Goal: Task Accomplishment & Management: Complete application form

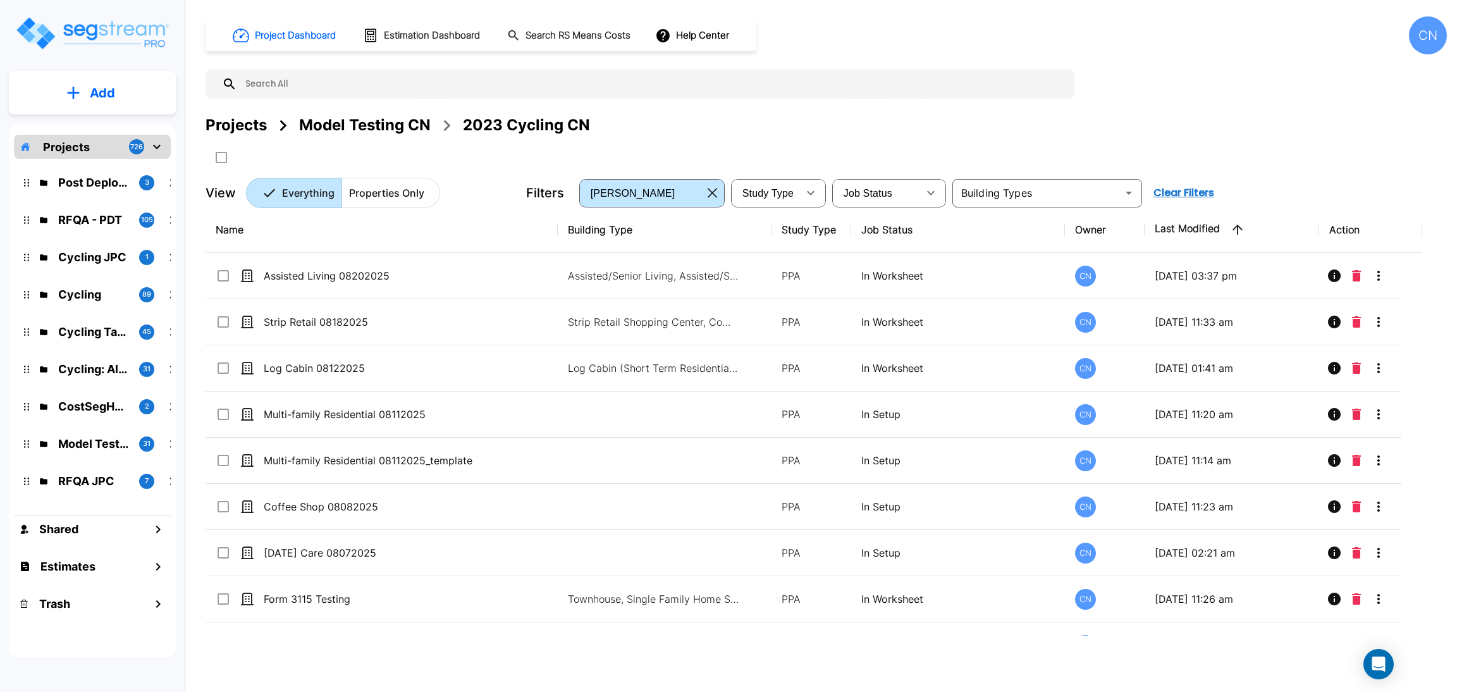
click at [849, 125] on div "Projects Model Testing CN 2023 Cycling CN" at bounding box center [826, 125] width 1241 height 23
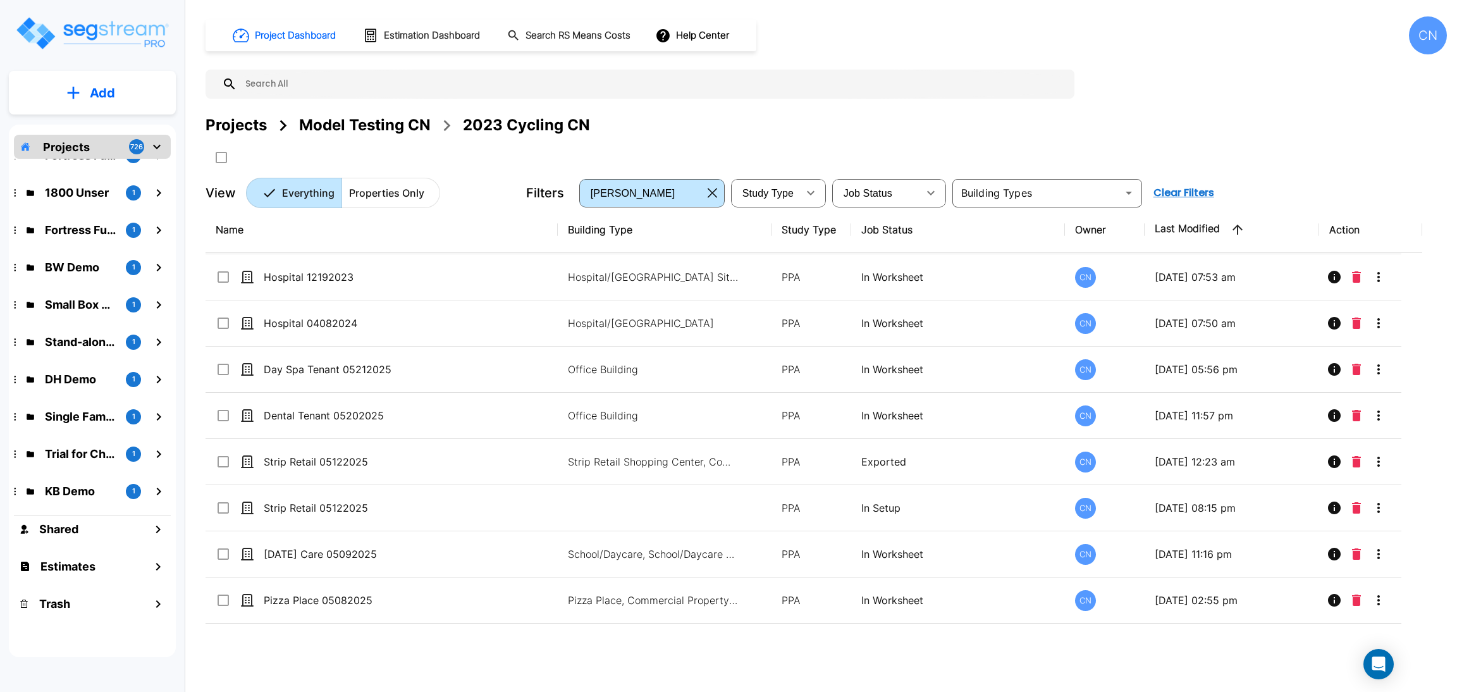
scroll to position [3231, 0]
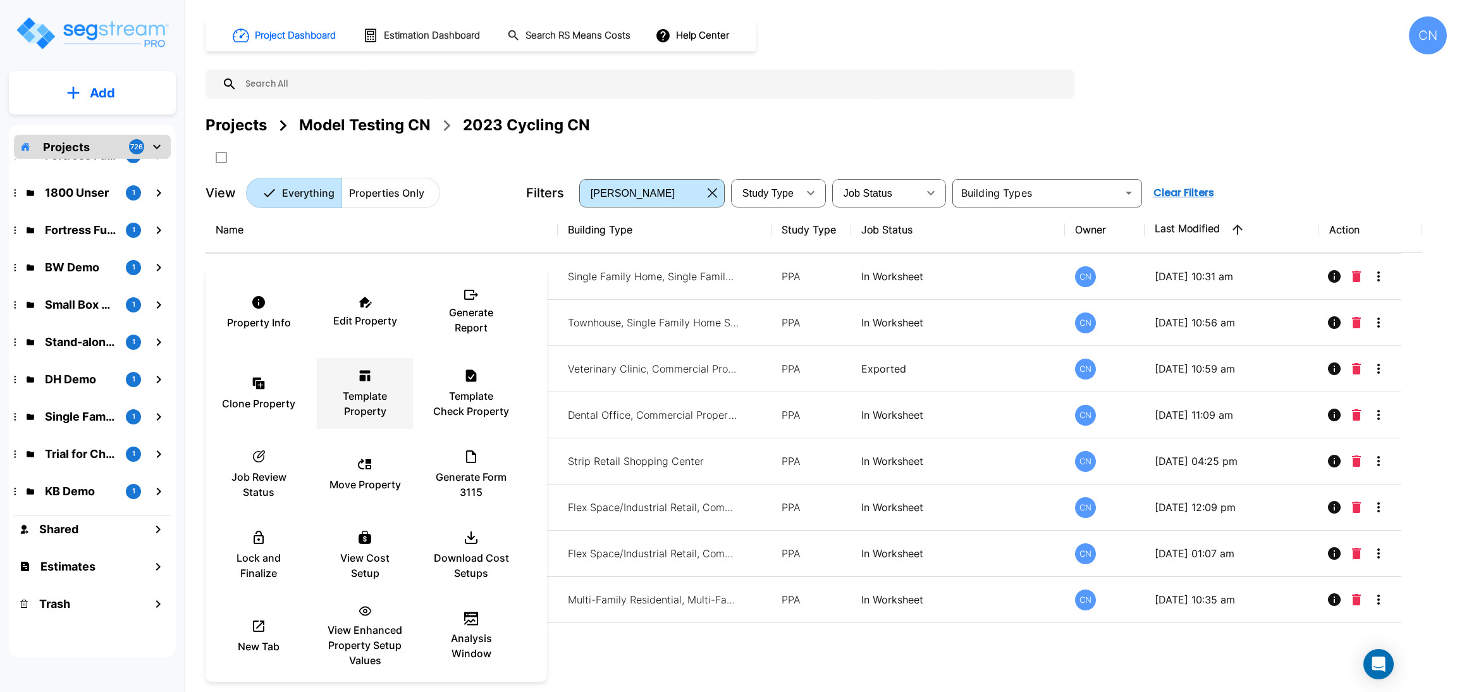
click at [348, 412] on p "Template Property" at bounding box center [365, 403] width 76 height 30
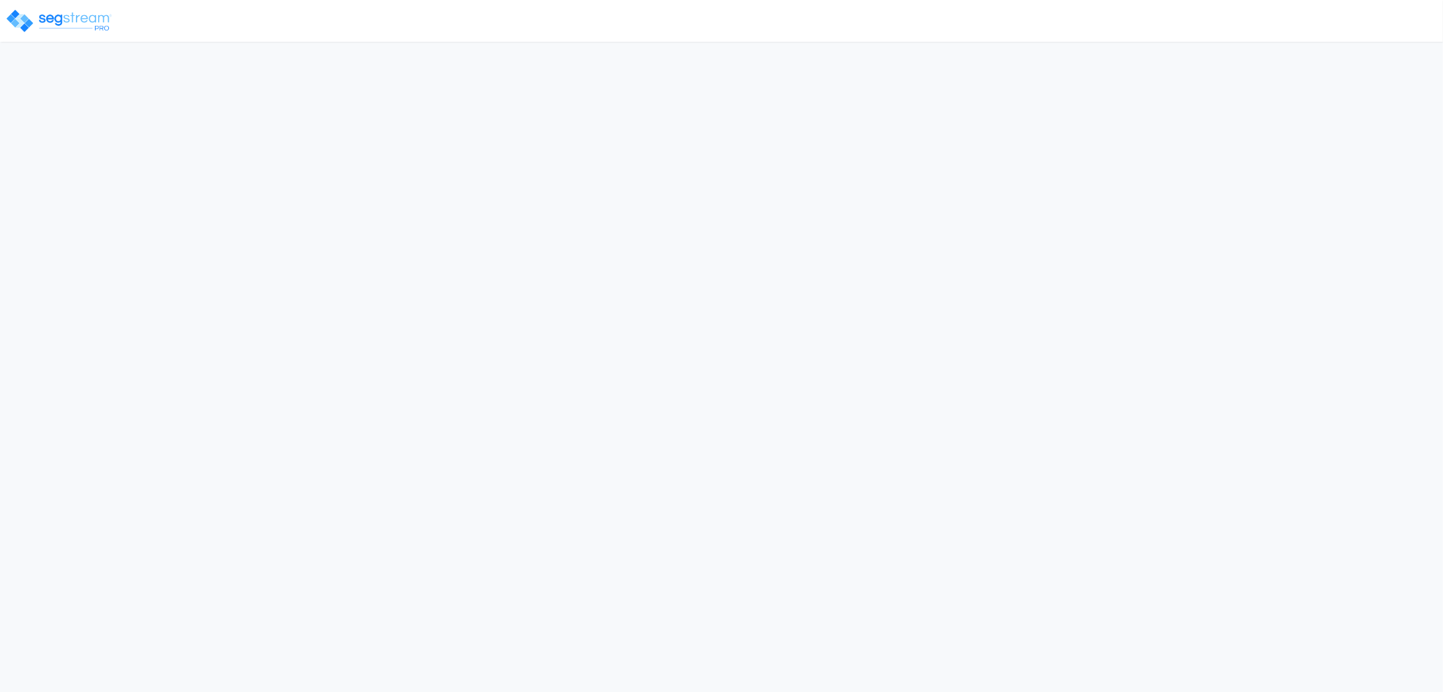
select select "2025"
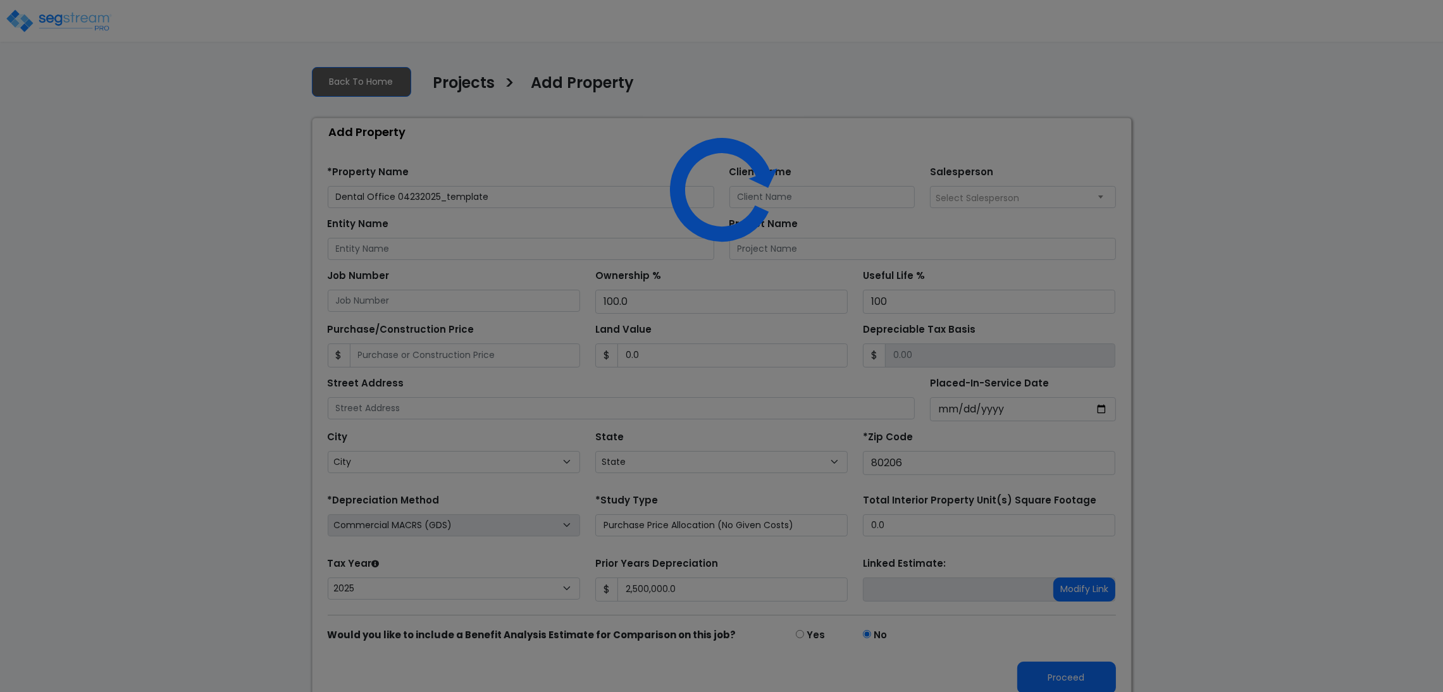
select select "CO"
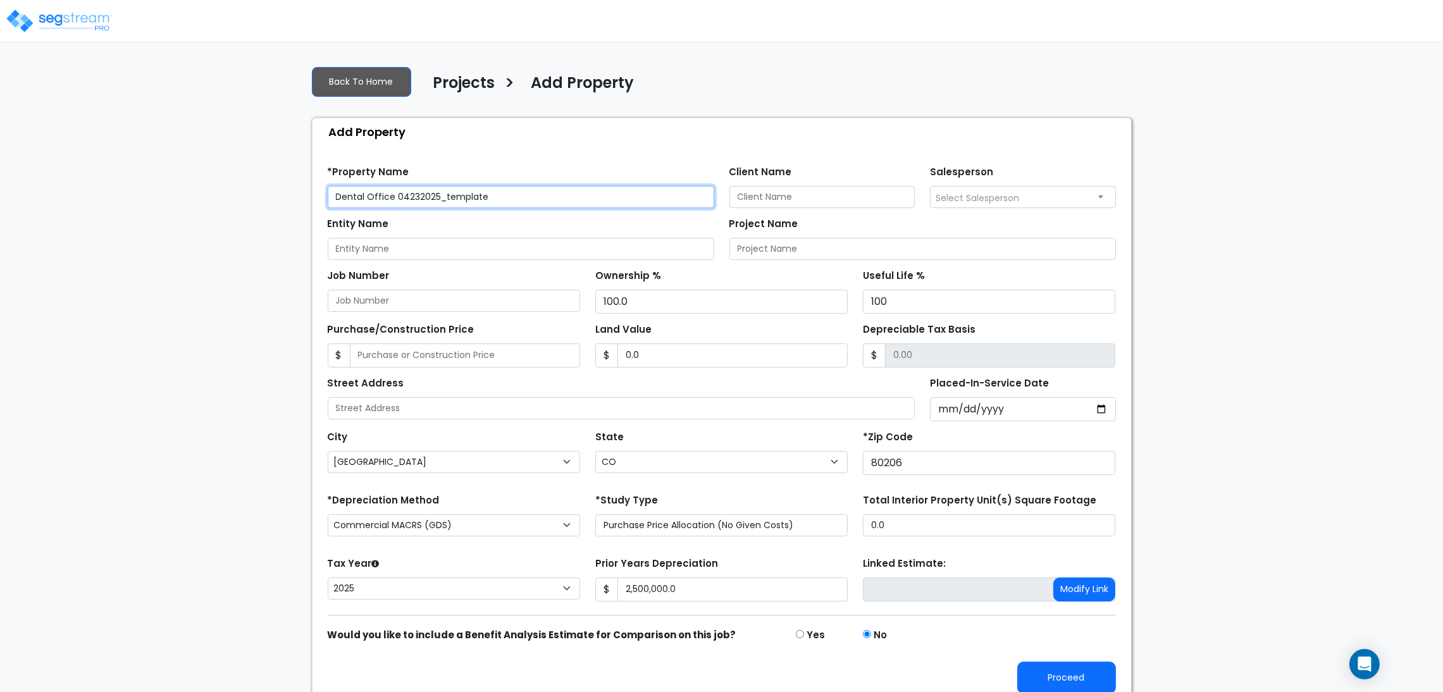
drag, startPoint x: 524, startPoint y: 206, endPoint x: 393, endPoint y: 209, distance: 130.9
click at [393, 209] on form "*Property Name Dental Office 04232025_template Client Name Salesperson Select S…" at bounding box center [722, 425] width 788 height 538
type input "Dental Office 08252025"
click at [1228, 403] on div "We are Building your Property. So please grab a coffee and let us do the heavy …" at bounding box center [721, 380] width 1443 height 649
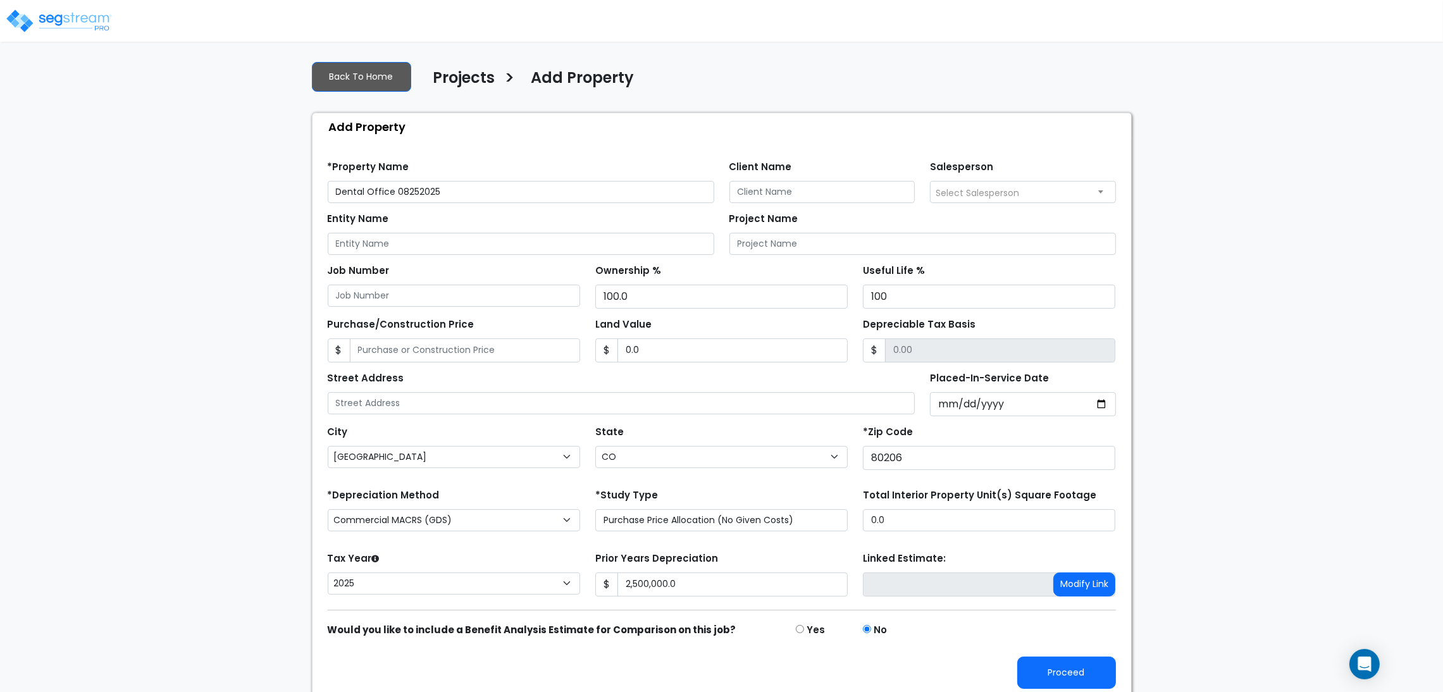
scroll to position [14, 0]
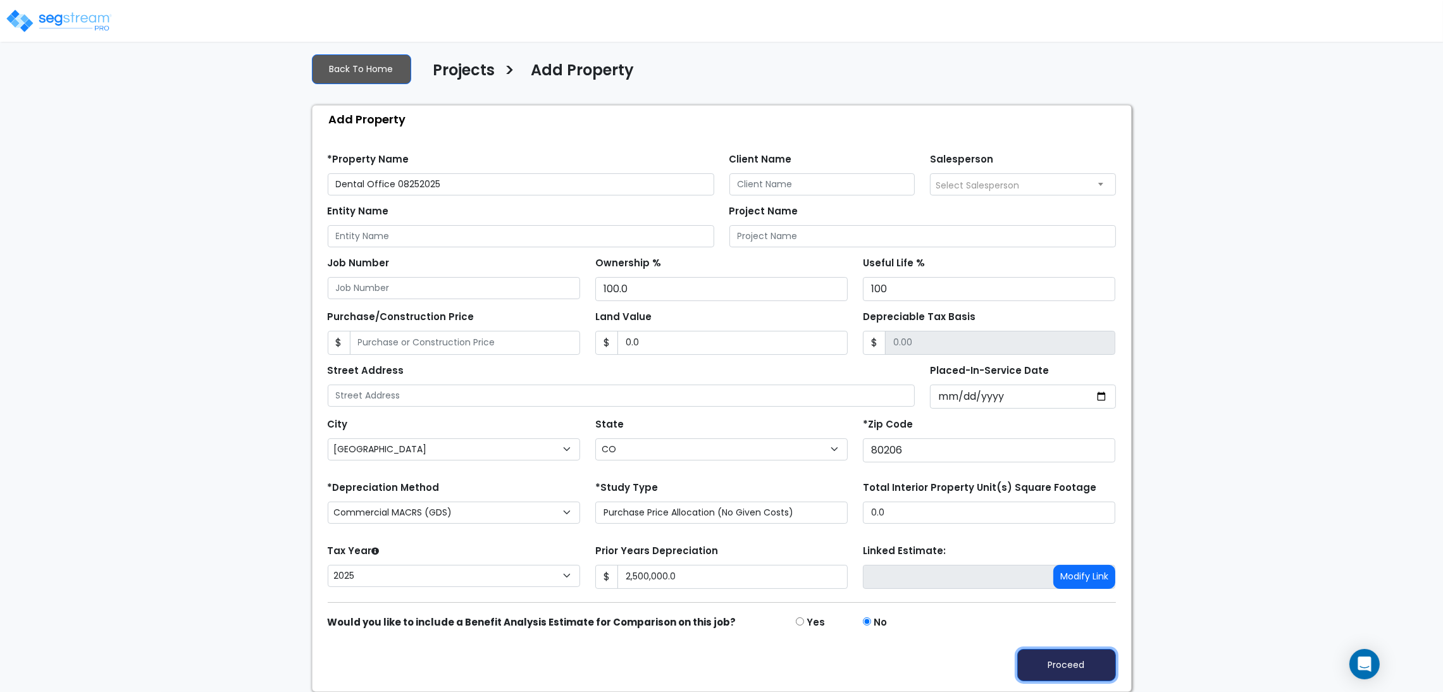
click at [1068, 662] on button "Proceed" at bounding box center [1066, 665] width 99 height 32
type input "0"
type input "2500000"
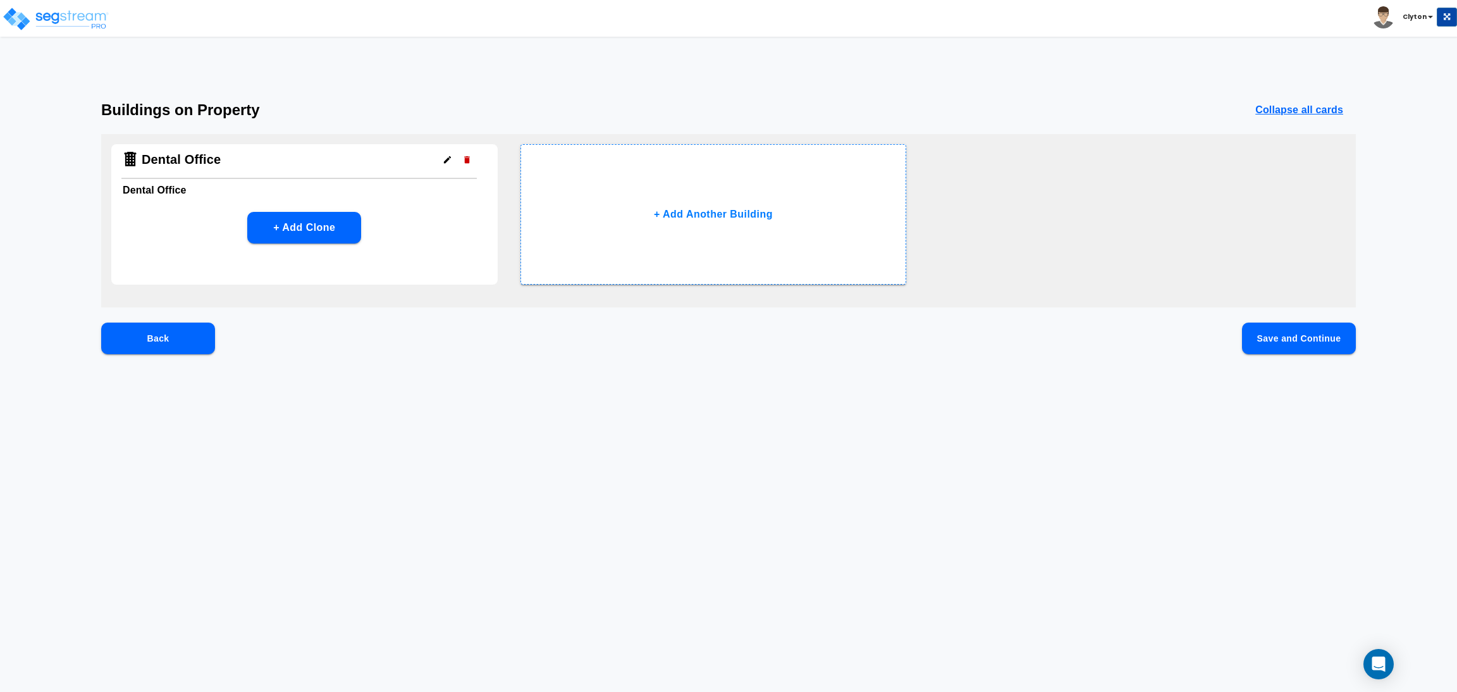
click at [1319, 347] on button "Save and Continue" at bounding box center [1299, 339] width 114 height 32
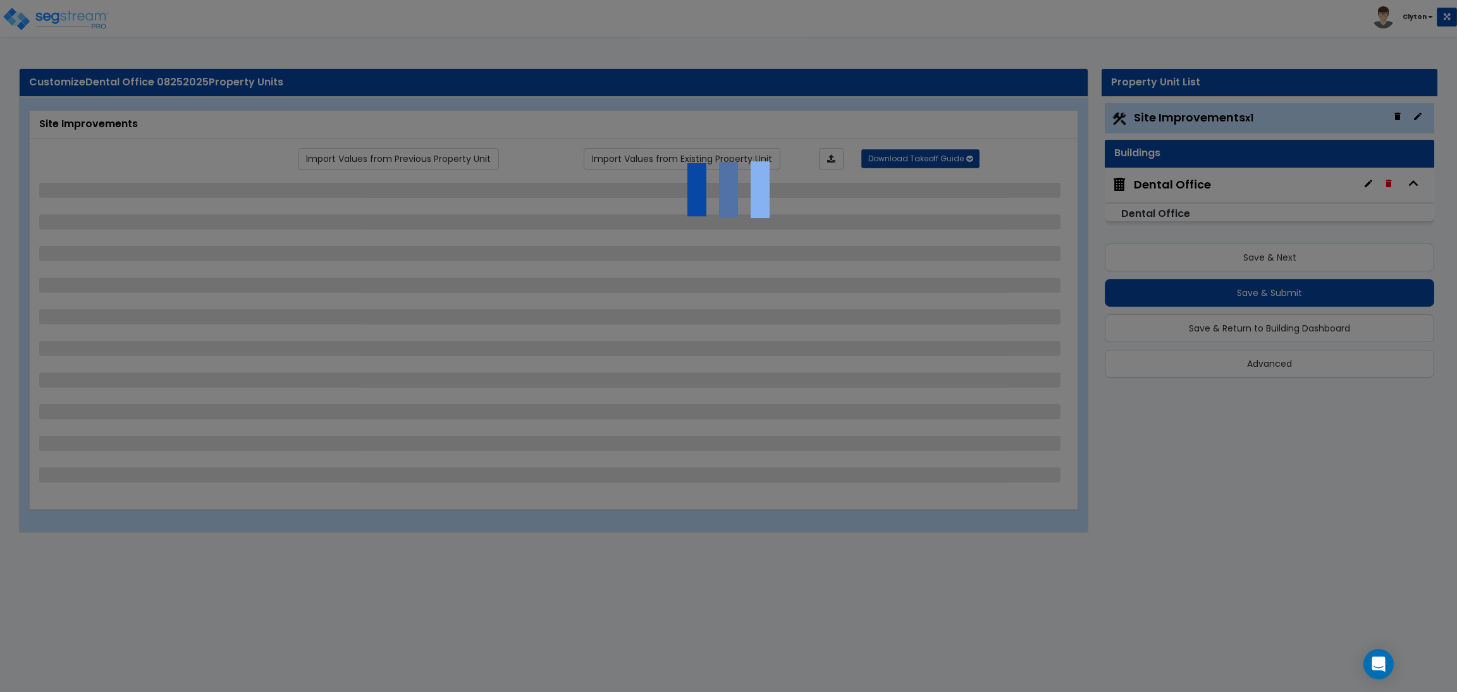
select select "2"
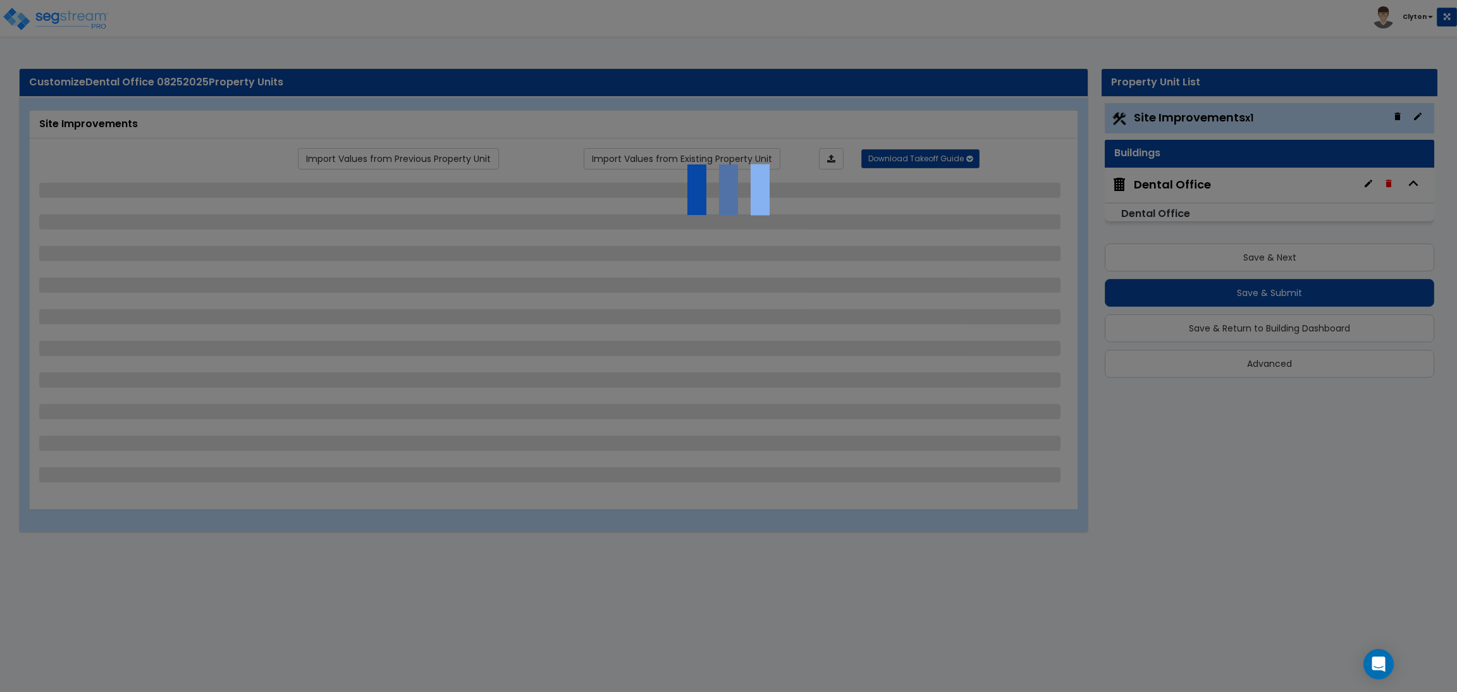
select select "1"
select select "2"
select select "3"
select select "1"
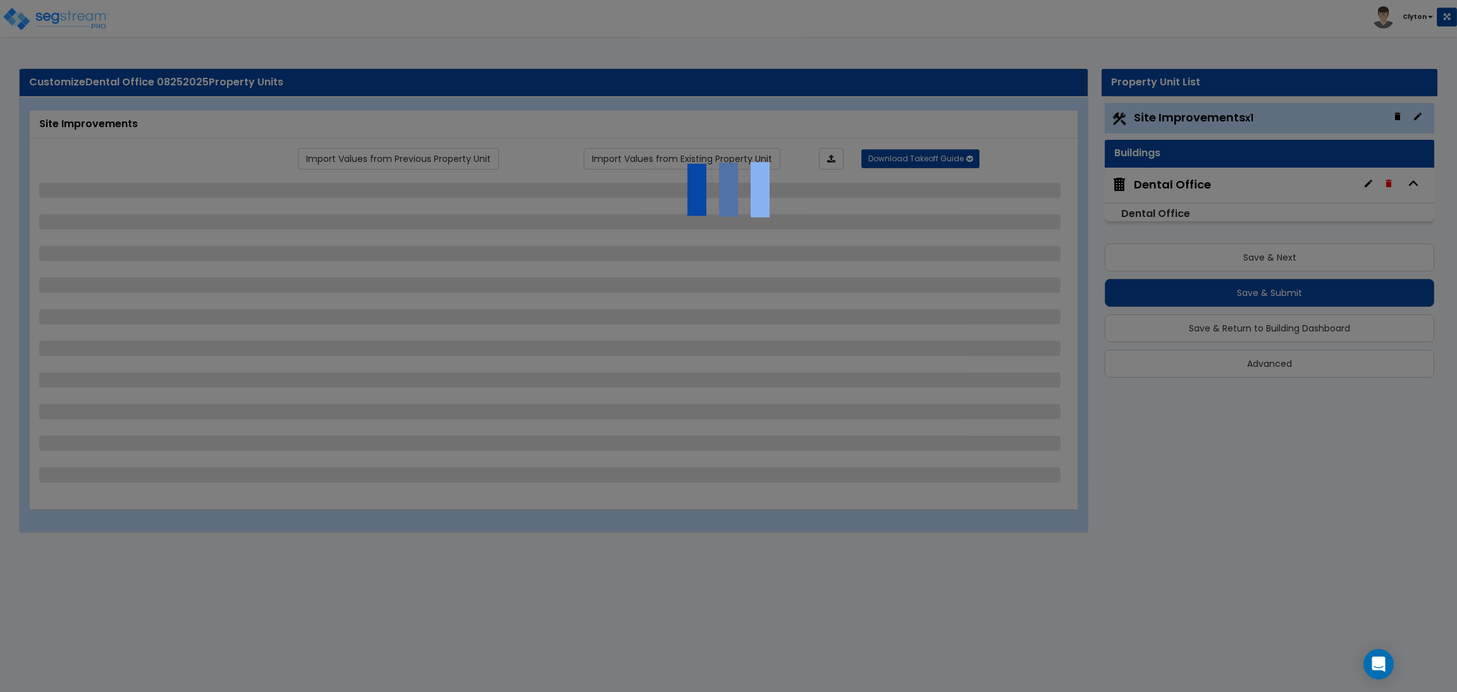
select select "1"
select select "2"
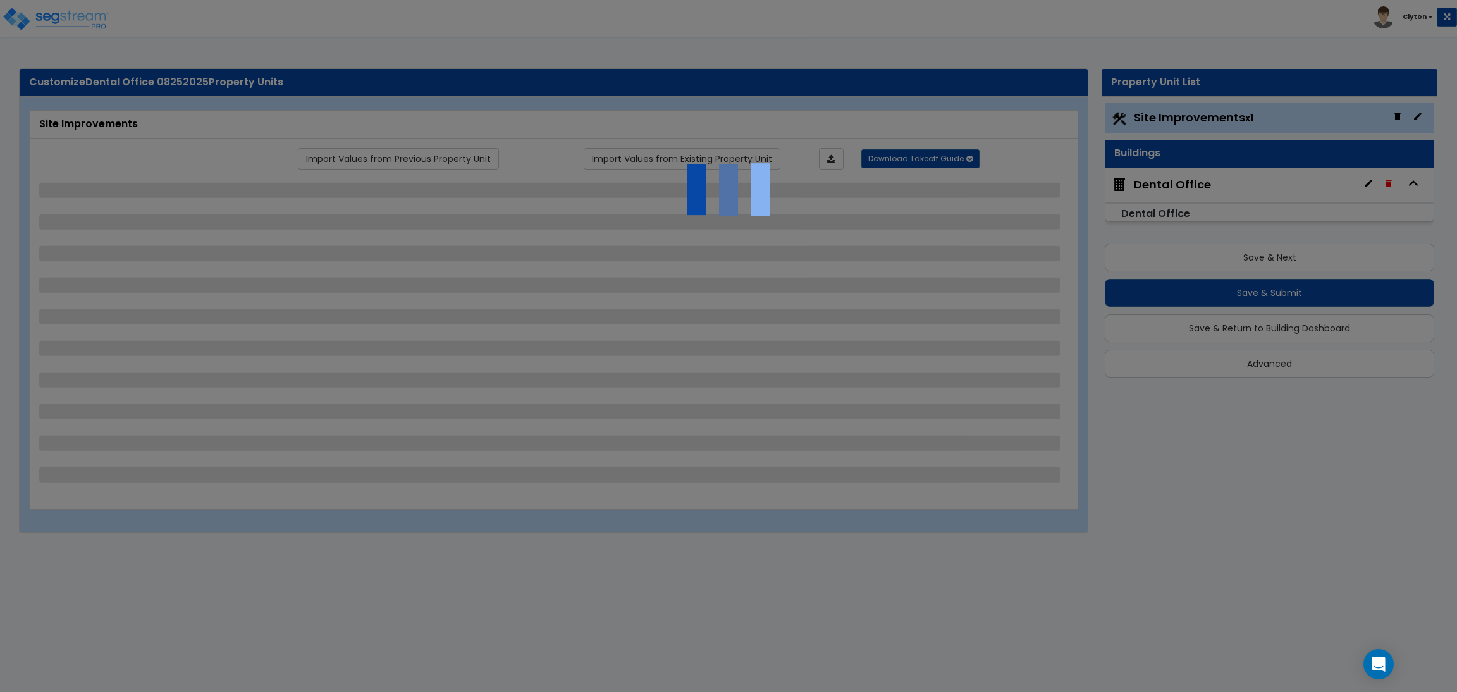
select select "1"
select select "2"
select select "1"
select select "2"
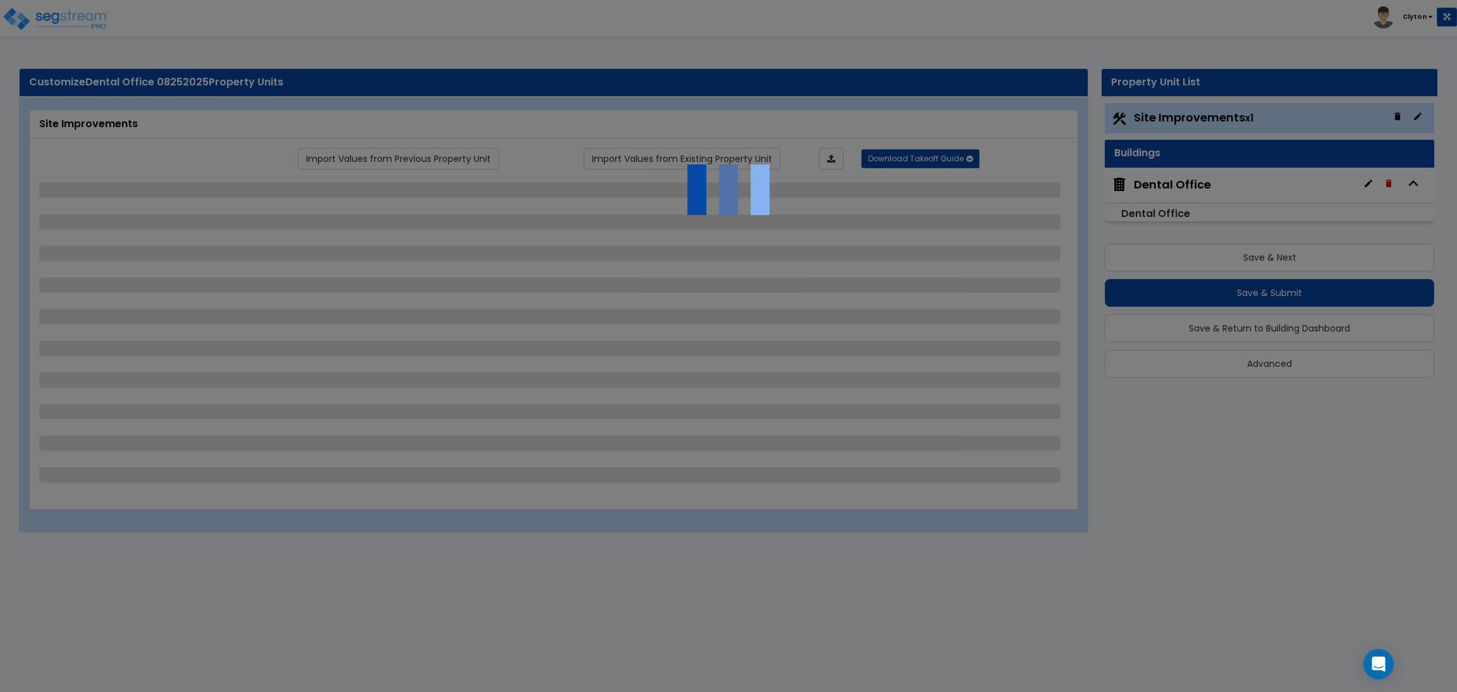
select select "2"
select select "4"
select select "1"
select select "2"
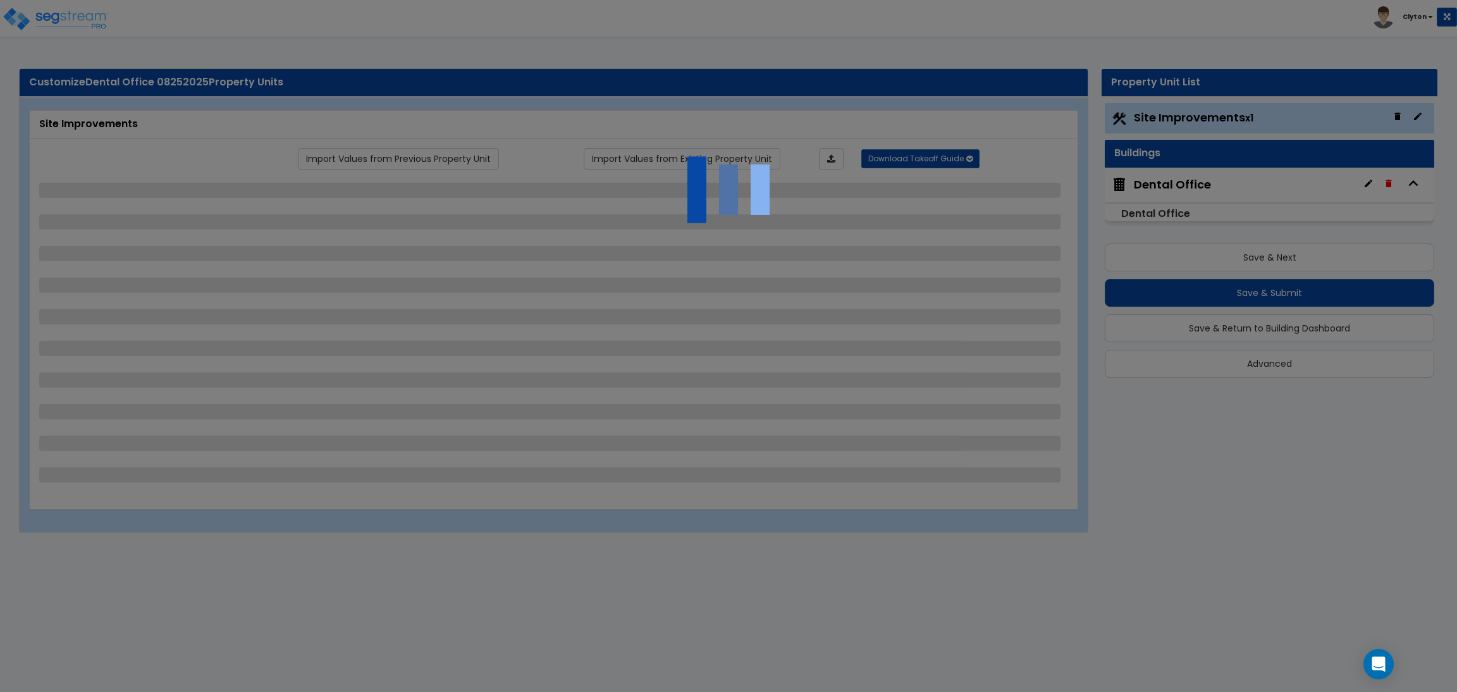
select select "3"
select select "2"
select select "1"
select select "2"
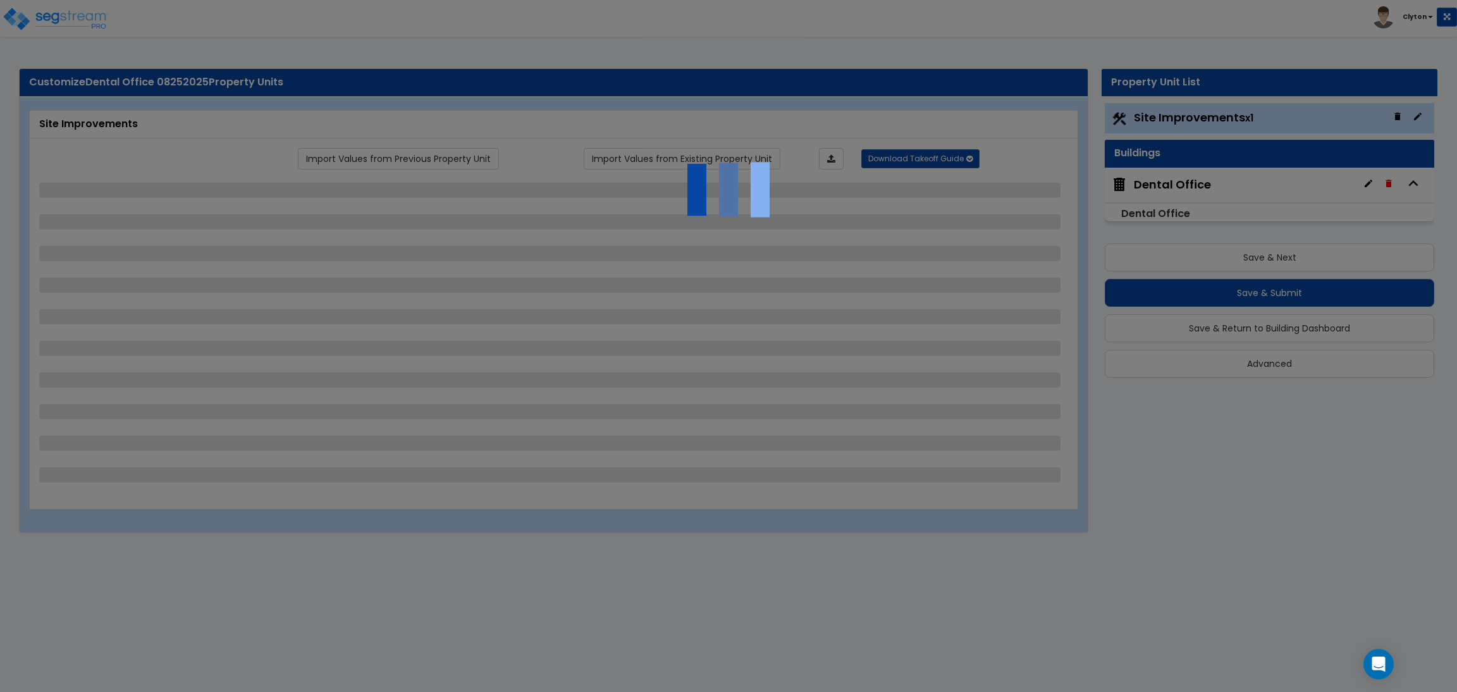
select select "3"
select select "6"
select select "10"
select select "8"
select select "3"
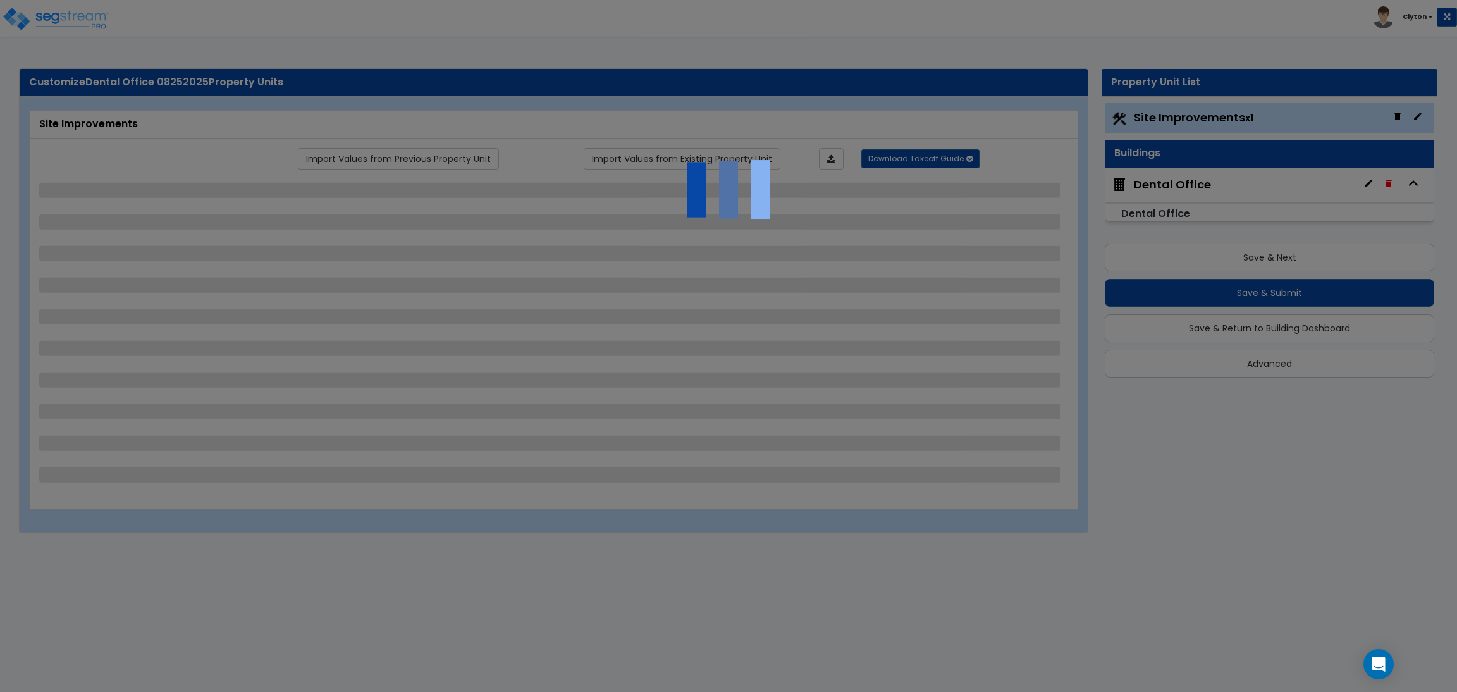
select select "1"
select select "2"
select select "3"
select select "1"
select select "3"
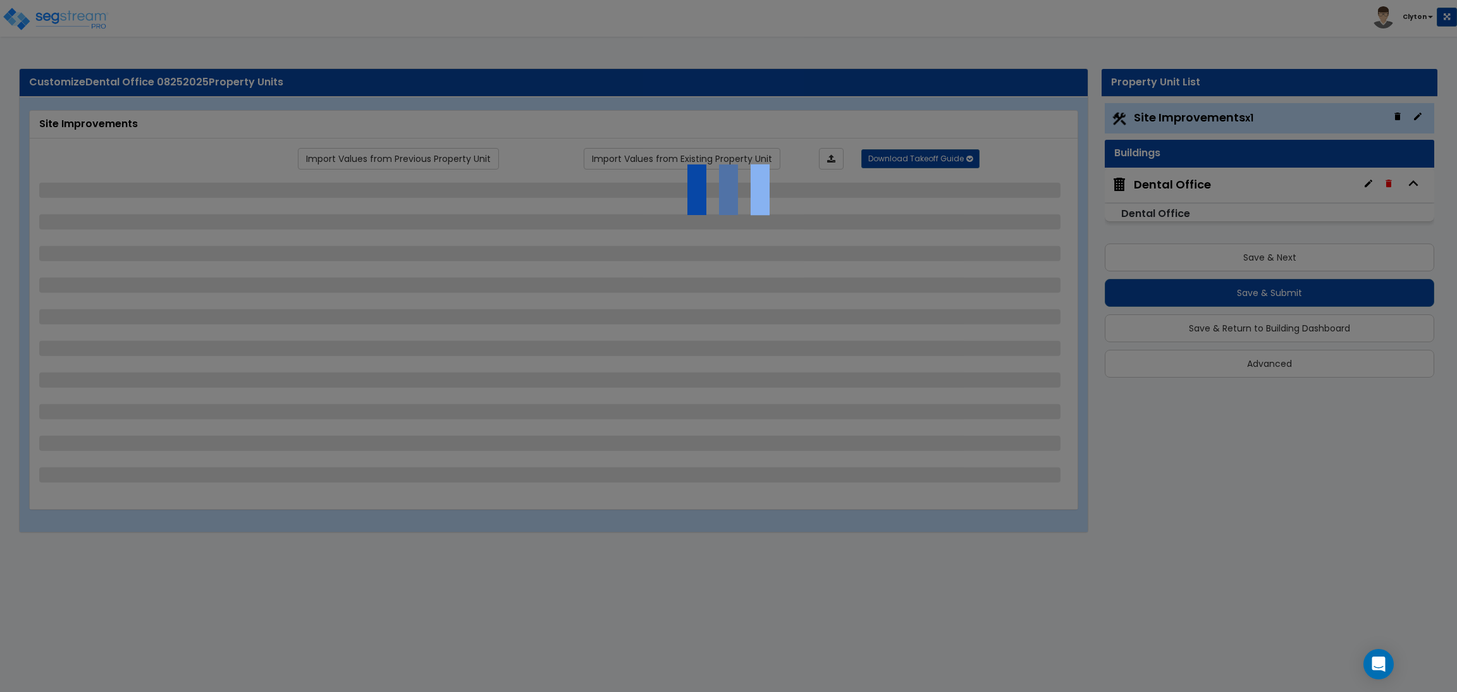
select select "2"
select select "1"
select select "2"
select select "7"
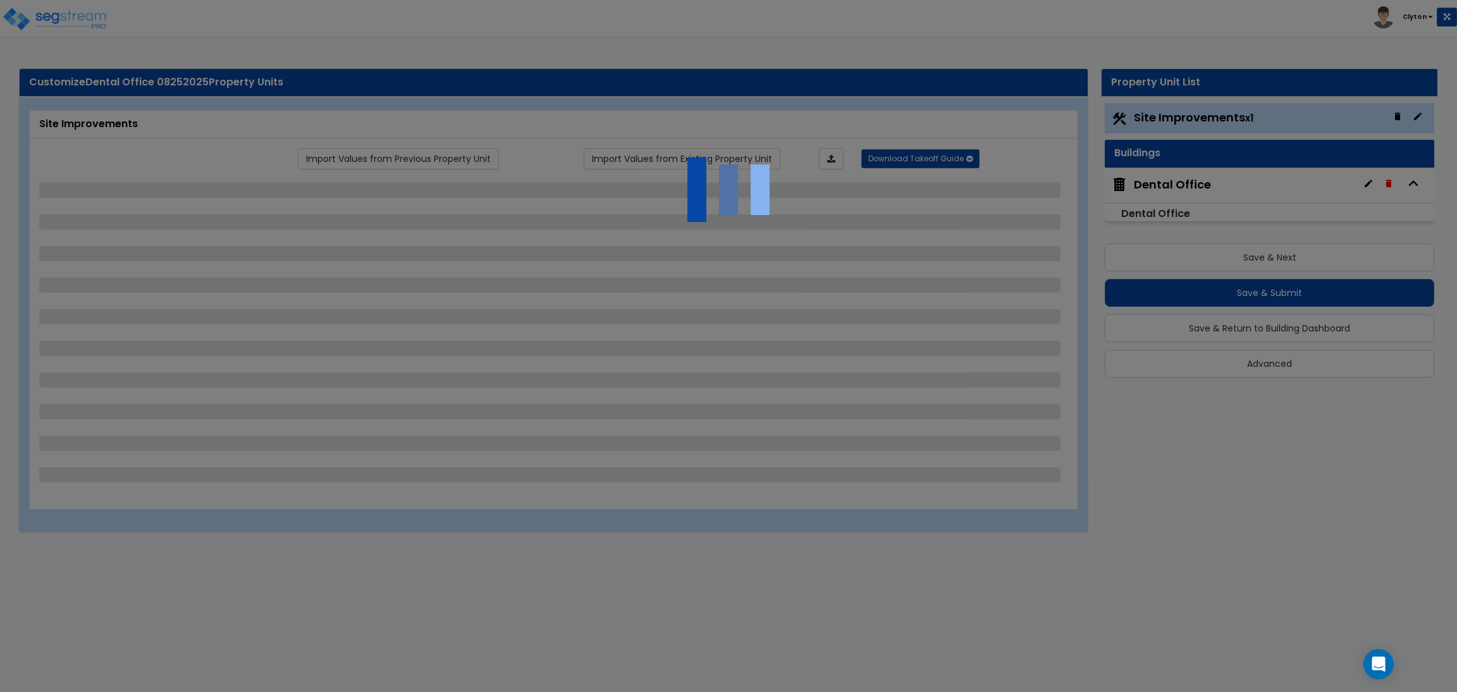
select select "1"
select select "2"
select select "4"
select select "1"
select select "13"
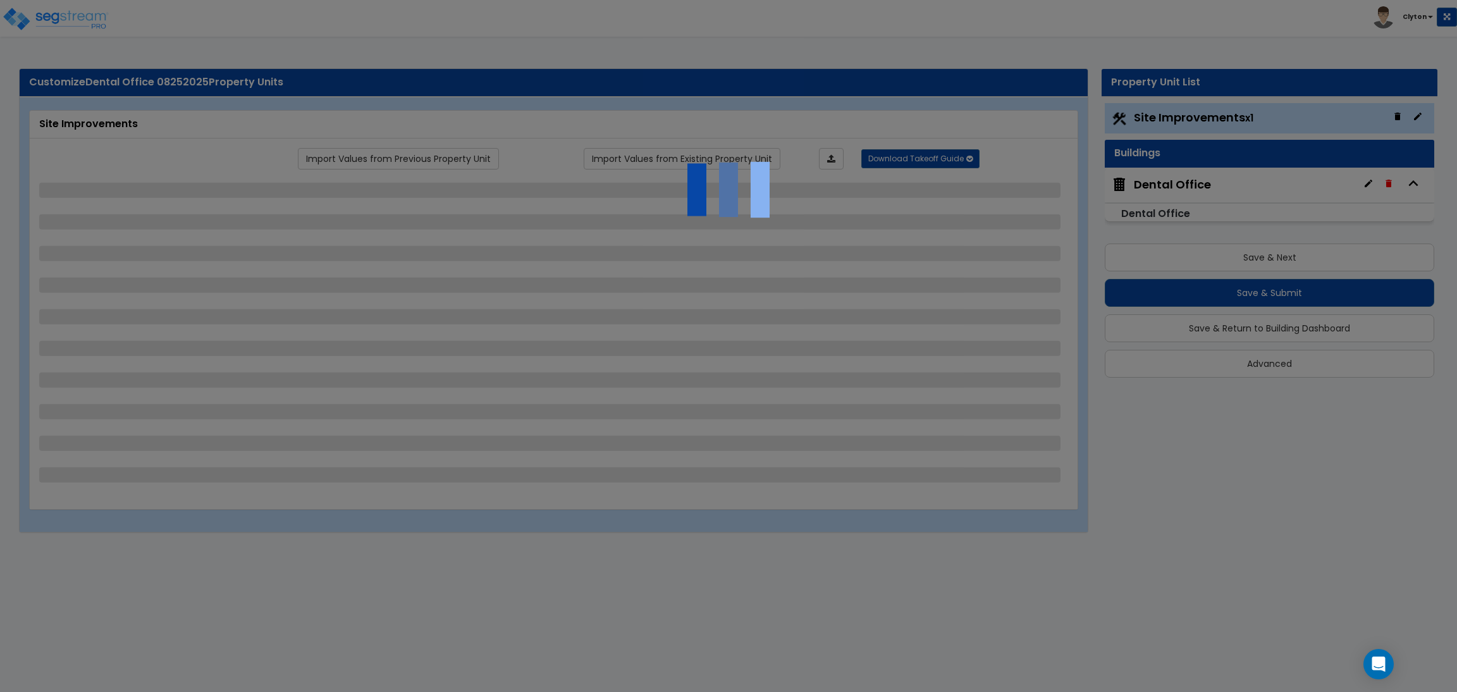
select select "2"
select select "1"
select select "4"
select select "1"
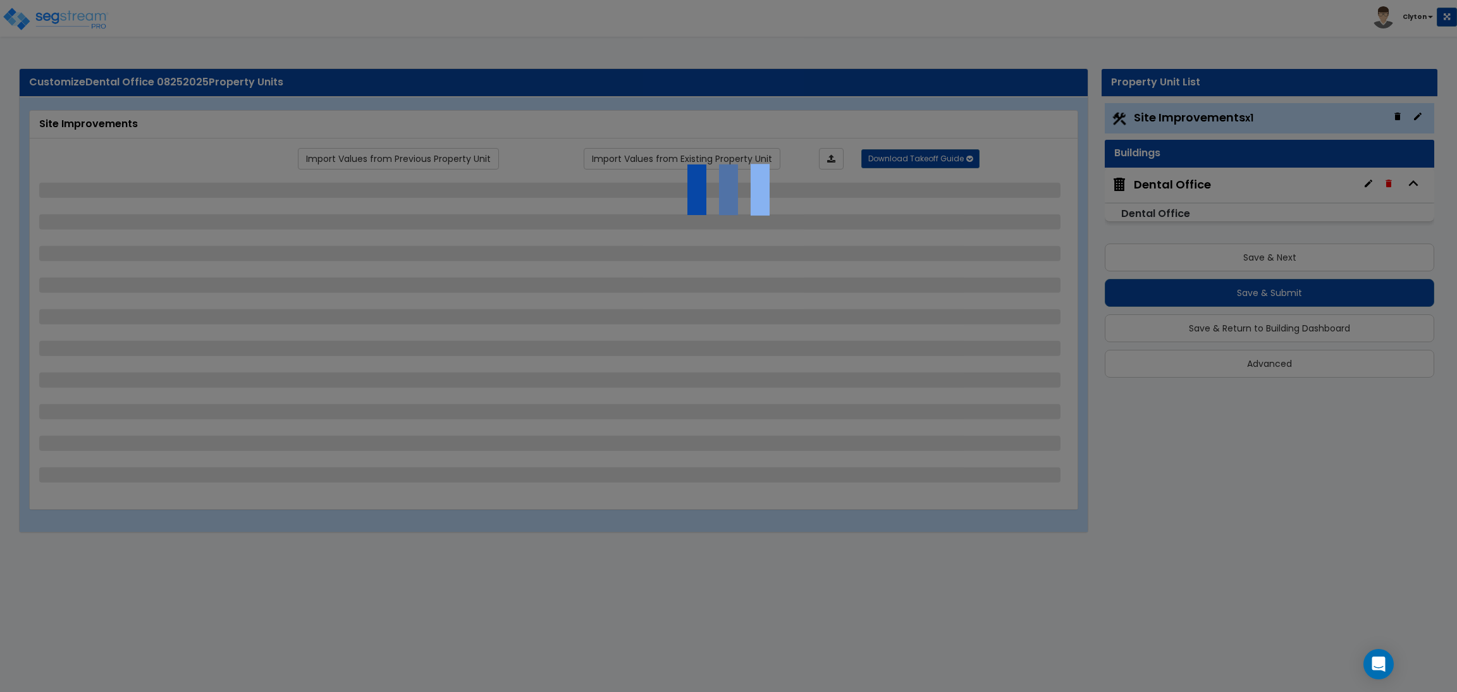
select select "1"
select select "2"
select select "3"
select select "2"
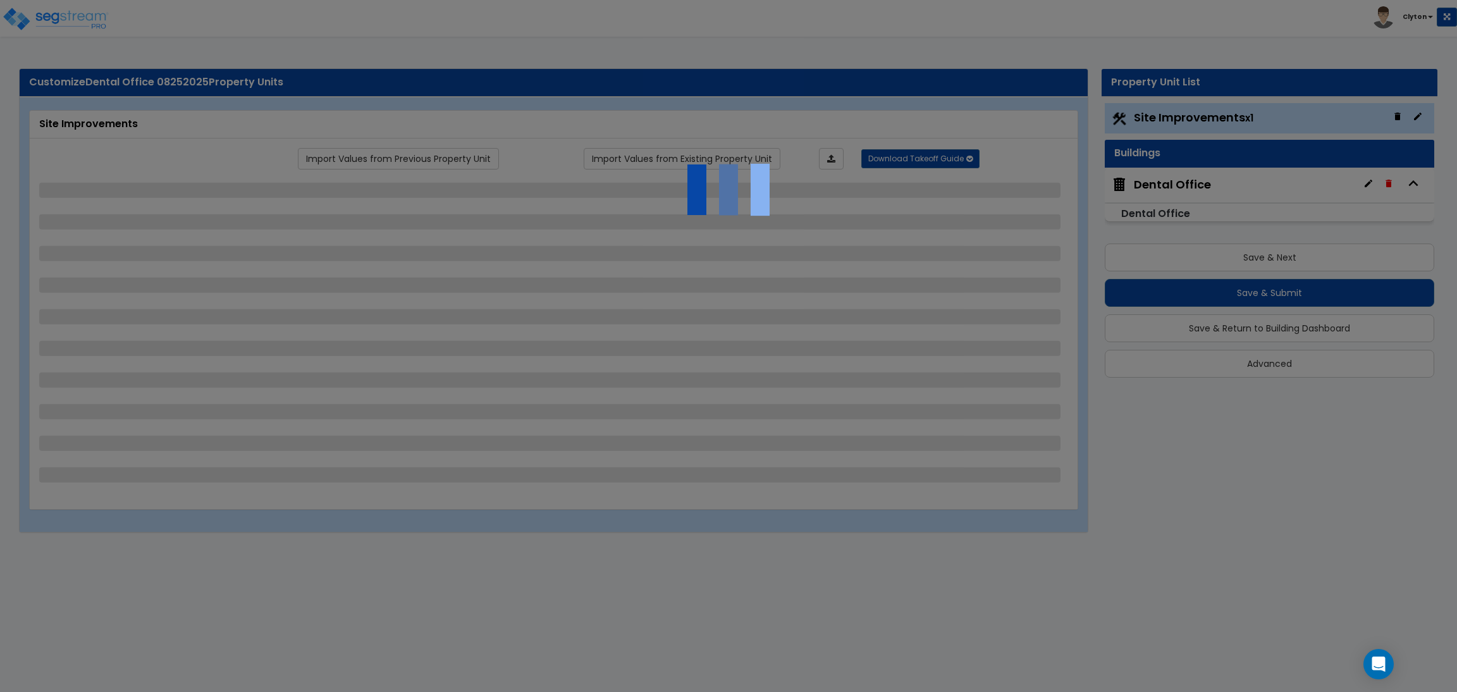
select select "1"
select select "2"
select select "1"
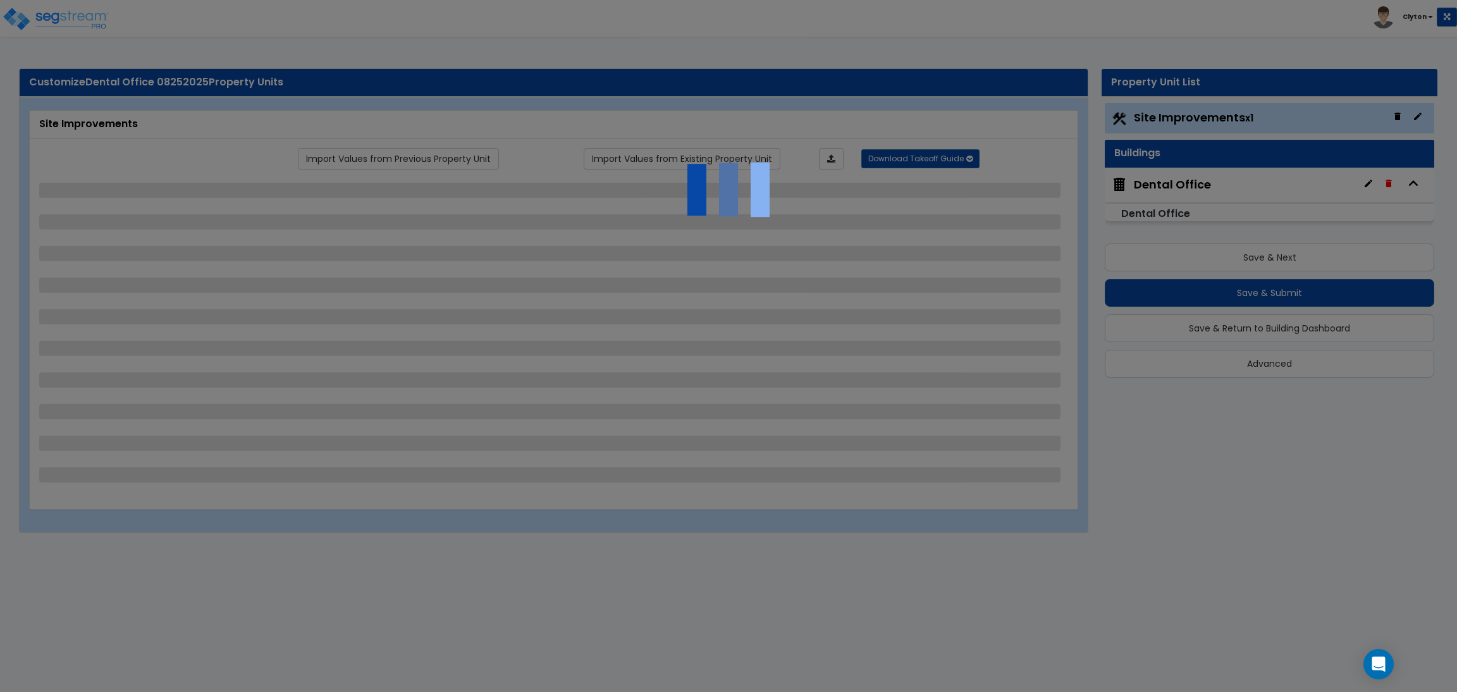
select select "2"
select select "3"
select select "11"
select select "8"
select select "5"
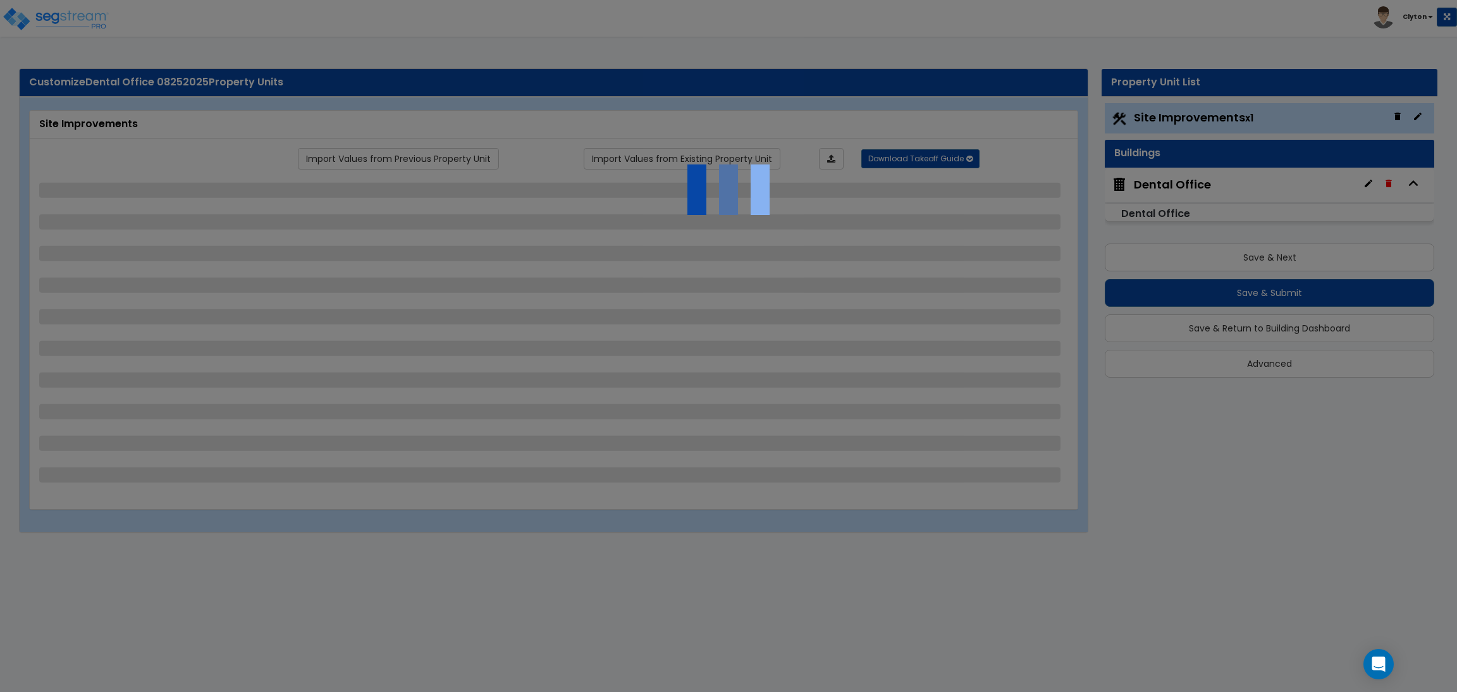
select select "3"
select select "1"
select select "5"
select select "7"
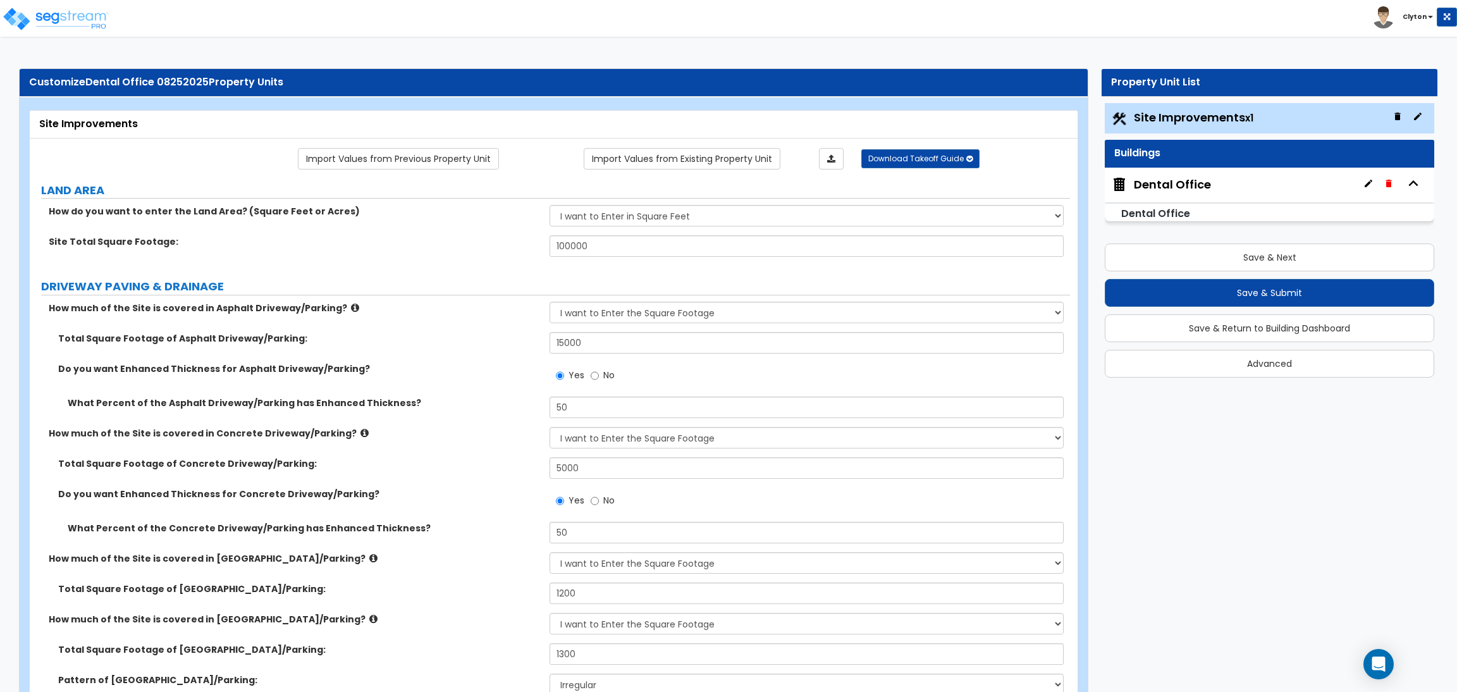
click at [464, 402] on label "What Percent of the Asphalt Driveway/Parking has Enhanced Thickness?" at bounding box center [304, 403] width 472 height 13
click at [443, 441] on div "How much of the Site is covered in Concrete Driveway/Parking? None I want to En…" at bounding box center [550, 442] width 1040 height 30
click at [491, 372] on label "Do you want Enhanced Thickness for Asphalt Driveway/Parking?" at bounding box center [299, 368] width 482 height 13
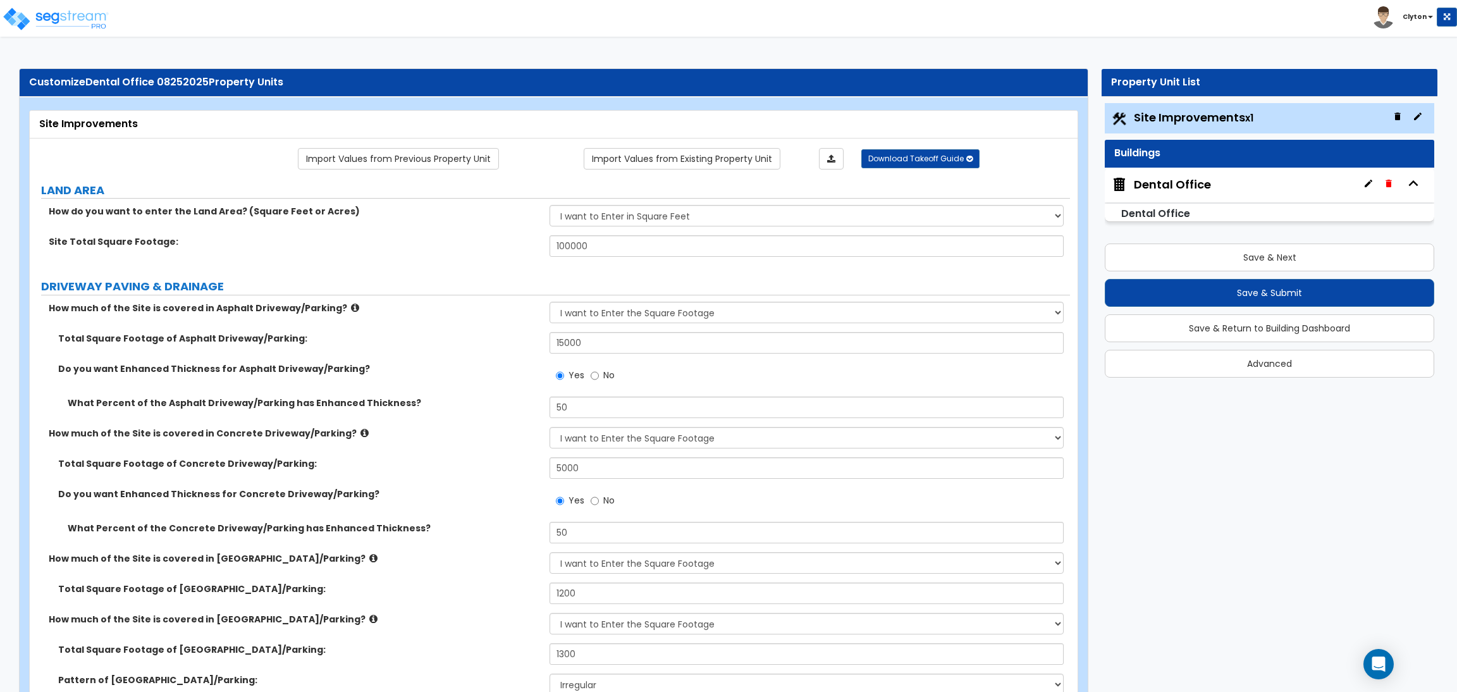
click at [446, 364] on label "Do you want Enhanced Thickness for Asphalt Driveway/Parking?" at bounding box center [299, 368] width 482 height 13
